Goal: Task Accomplishment & Management: Use online tool/utility

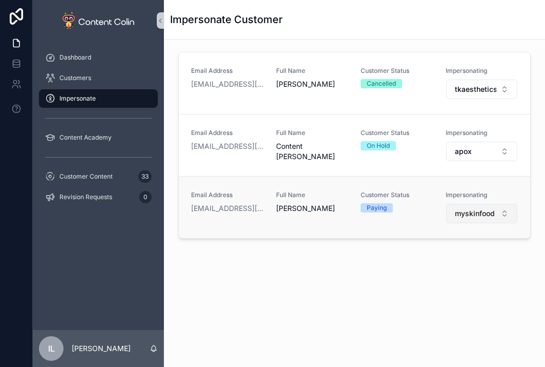
click at [476, 208] on span "myskinfood" at bounding box center [475, 213] width 40 height 10
type input "****"
click at [465, 252] on span "virtualadminuk" at bounding box center [448, 254] width 49 height 10
click at [375, 330] on div "Impersonate Customer Email Address [EMAIL_ADDRESS][DOMAIN_NAME] Full Name [PERS…" at bounding box center [354, 183] width 381 height 367
click at [346, 316] on div "Impersonate Customer Email Address [EMAIL_ADDRESS][DOMAIN_NAME] Full Name [PERS…" at bounding box center [354, 164] width 381 height 329
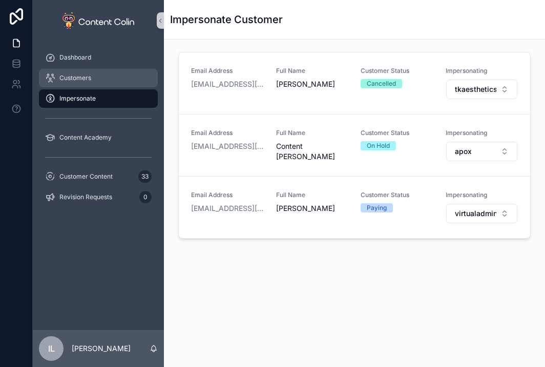
click at [84, 86] on div "Customers" at bounding box center [98, 78] width 107 height 16
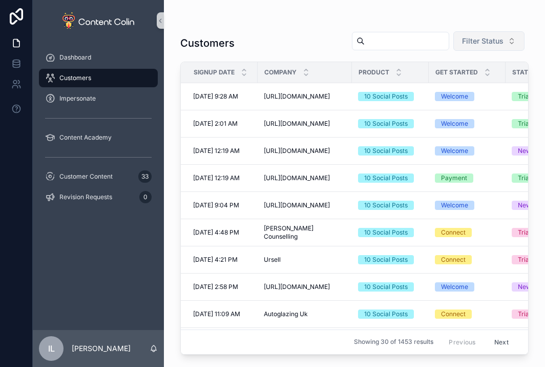
click at [484, 42] on span "Filter Status" at bounding box center [483, 41] width 42 height 10
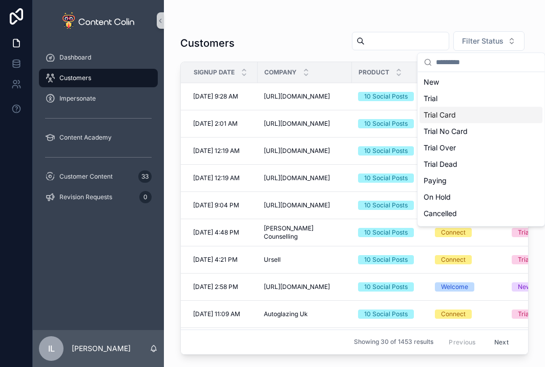
click at [449, 117] on div "Trial Card" at bounding box center [481, 115] width 123 height 16
